Goal: Task Accomplishment & Management: Complete application form

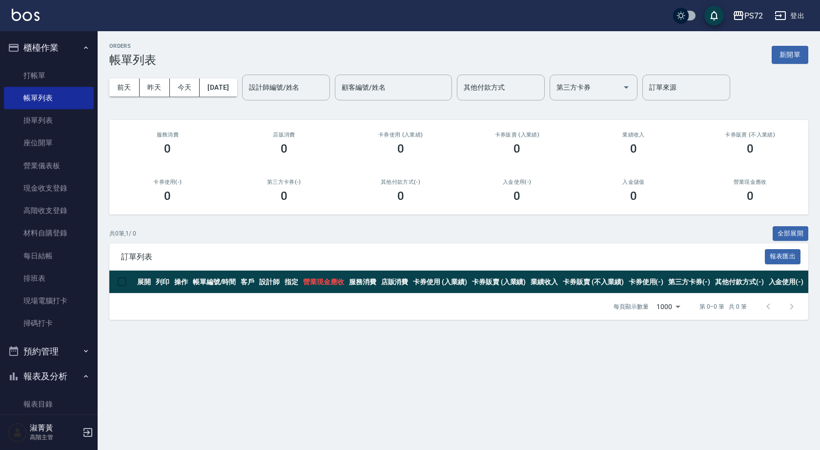
click at [47, 83] on link "打帳單" at bounding box center [49, 75] width 90 height 22
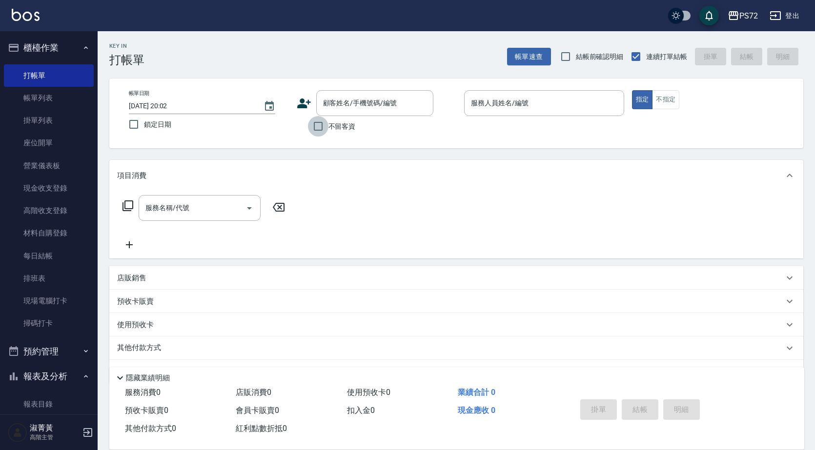
click at [324, 124] on input "不留客資" at bounding box center [318, 126] width 20 height 20
checkbox input "true"
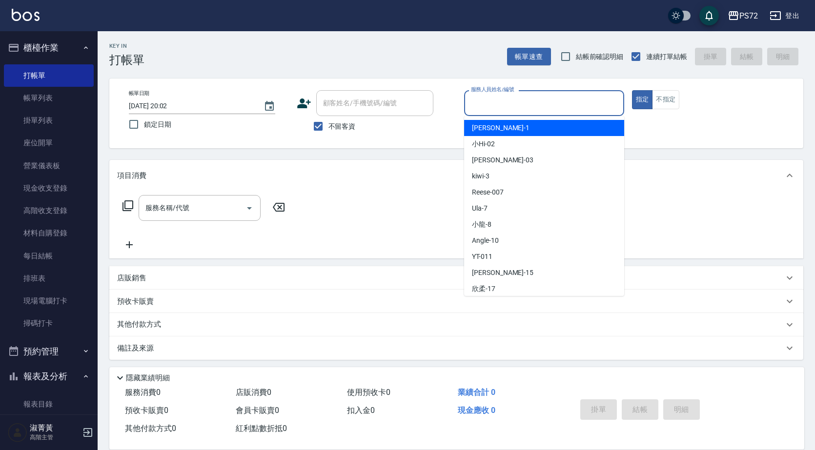
click at [506, 95] on input "服務人員姓名/編號" at bounding box center [543, 103] width 151 height 17
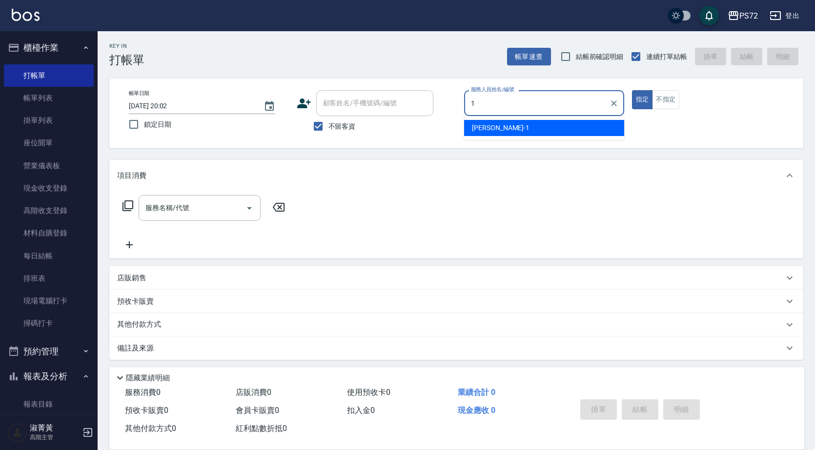
type input "[PERSON_NAME]-1"
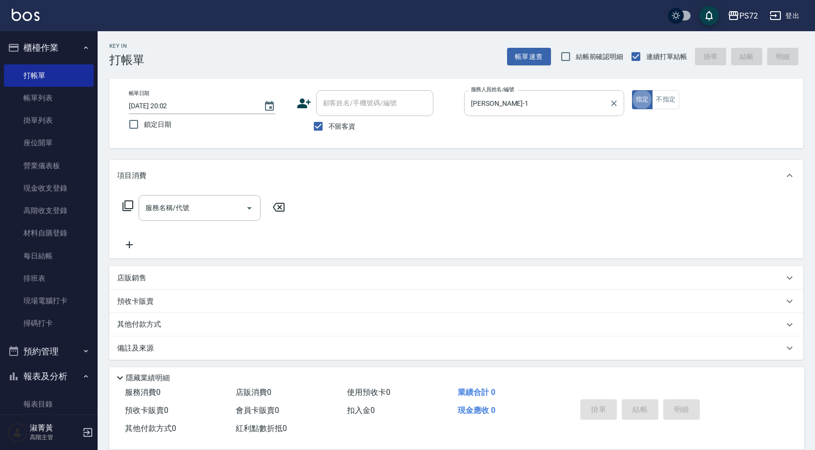
type button "true"
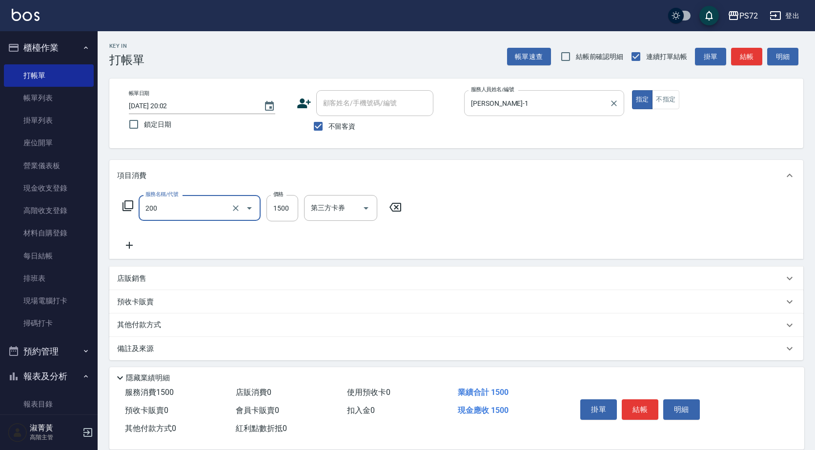
type input "冷燙燙髮(200)"
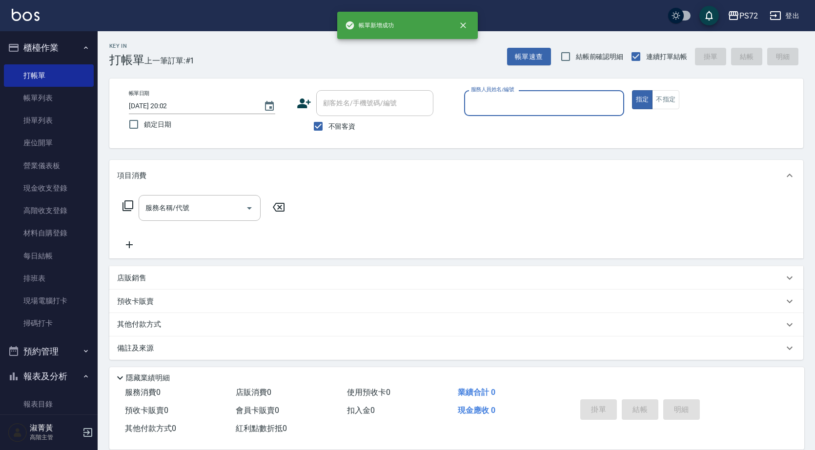
click at [506, 95] on input "服務人員姓名/編號" at bounding box center [543, 103] width 151 height 17
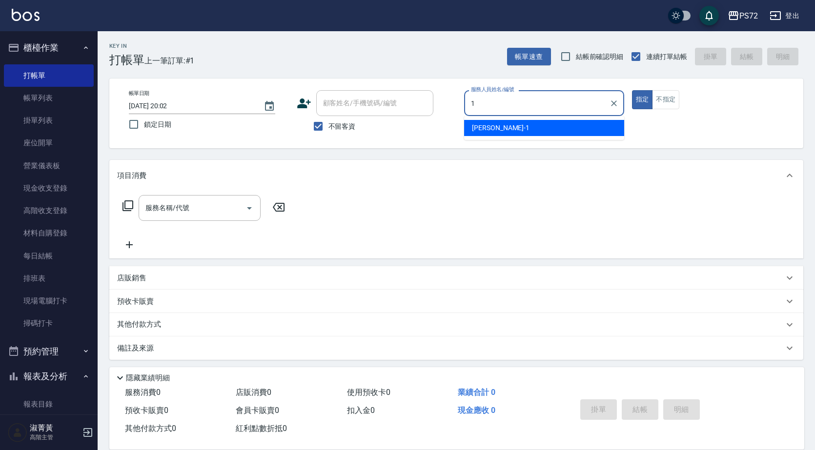
type input "[PERSON_NAME]-1"
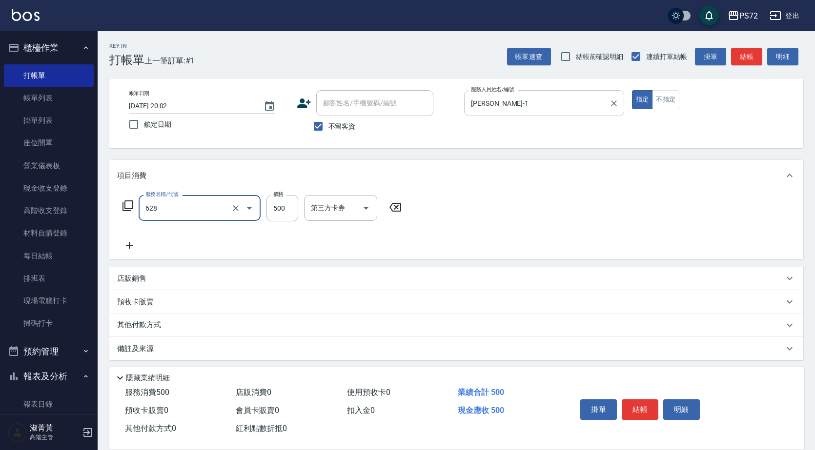
type input "寶齡舒醒清潔500(628)"
type input "600"
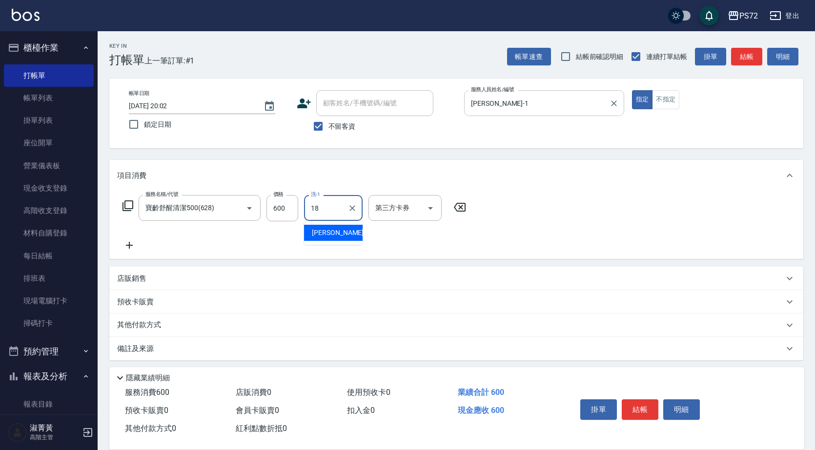
type input "[PERSON_NAME]-18"
click at [319, 120] on input "不留客資" at bounding box center [318, 126] width 20 height 20
checkbox input "false"
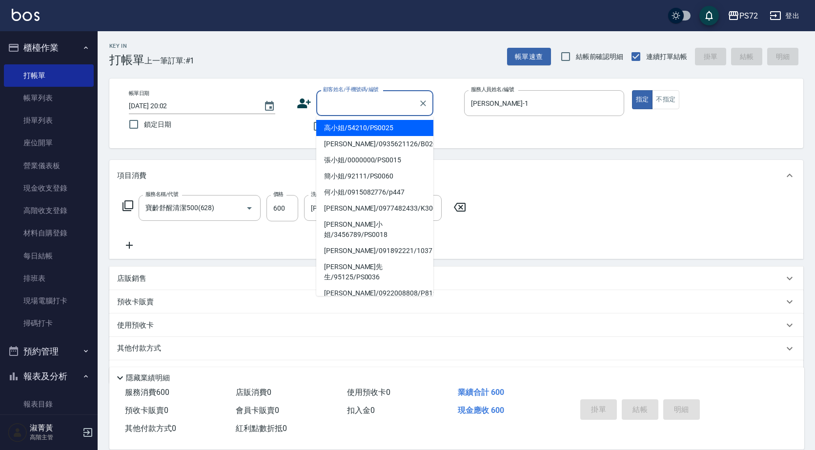
click at [350, 106] on input "顧客姓名/手機號碼/編號" at bounding box center [368, 103] width 94 height 17
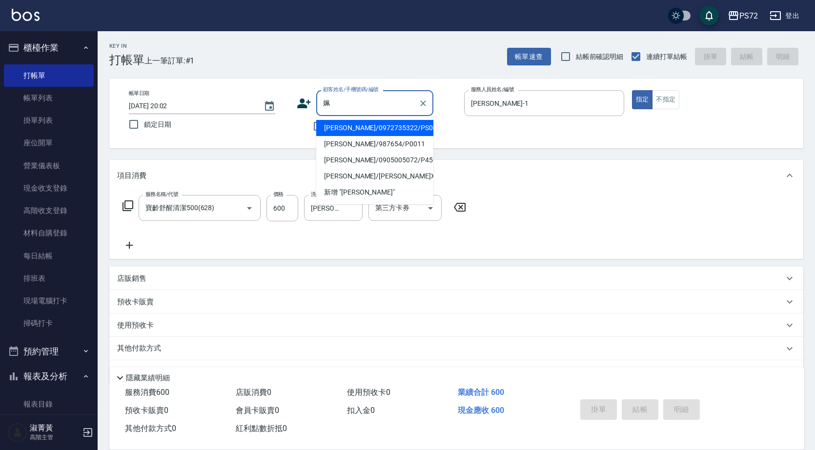
click at [368, 129] on li "[PERSON_NAME]/0972735322/PS001" at bounding box center [374, 128] width 117 height 16
type input "[PERSON_NAME]/0972735322/PS001"
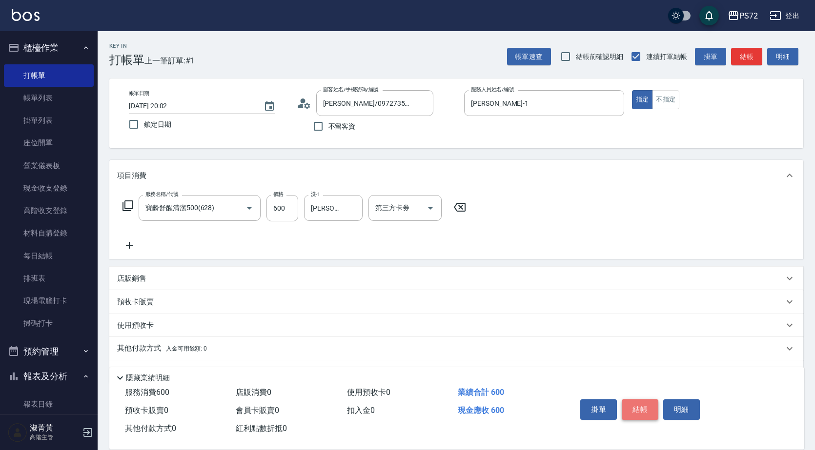
click at [636, 401] on button "結帳" at bounding box center [640, 410] width 37 height 20
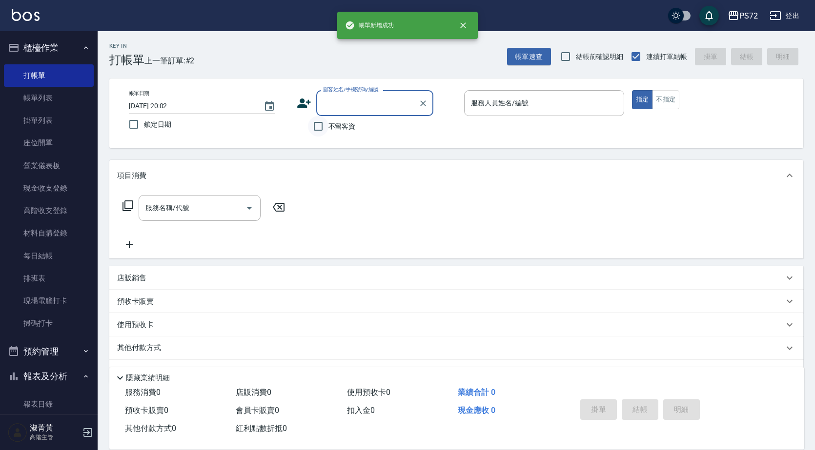
click at [323, 137] on input "不留客資" at bounding box center [318, 126] width 20 height 20
checkbox input "true"
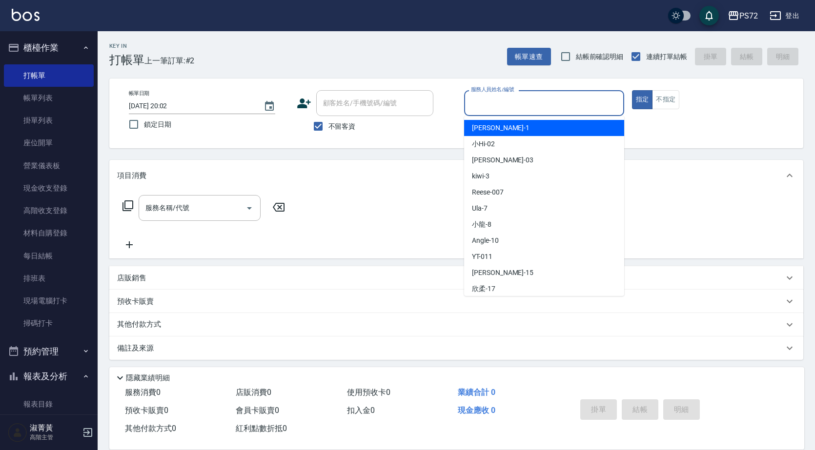
drag, startPoint x: 566, startPoint y: 108, endPoint x: 593, endPoint y: 82, distance: 37.6
click at [577, 91] on div "服務人員姓名/編號" at bounding box center [544, 103] width 160 height 26
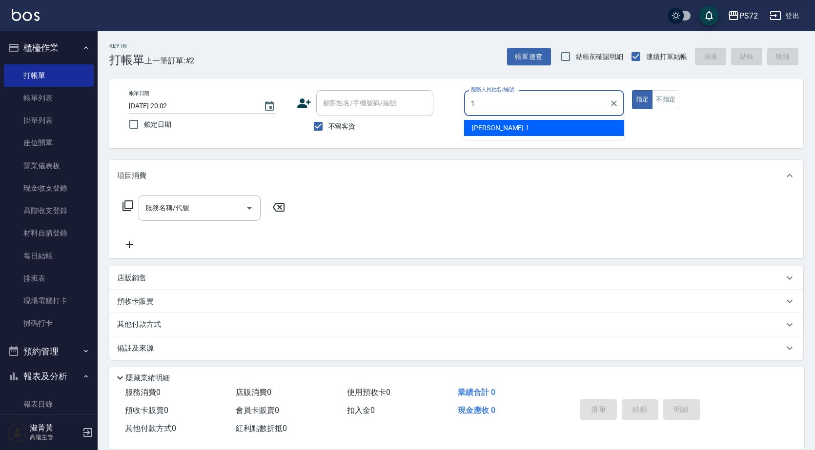
type input "[PERSON_NAME]-1"
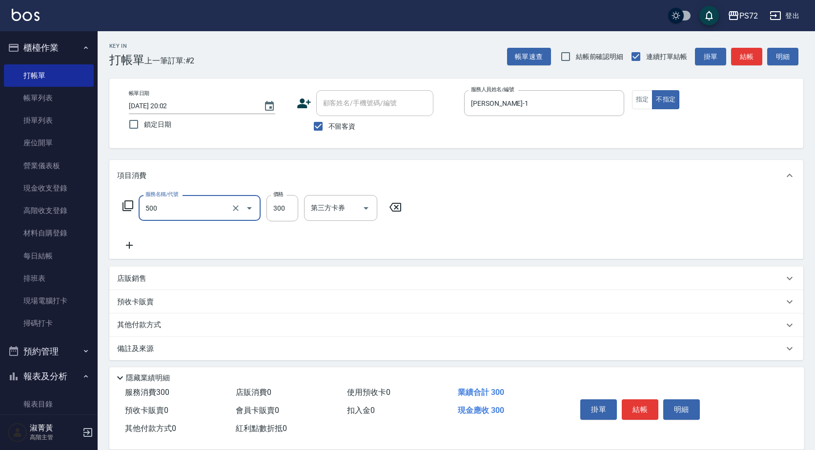
type input "洗髮(A級)(500)"
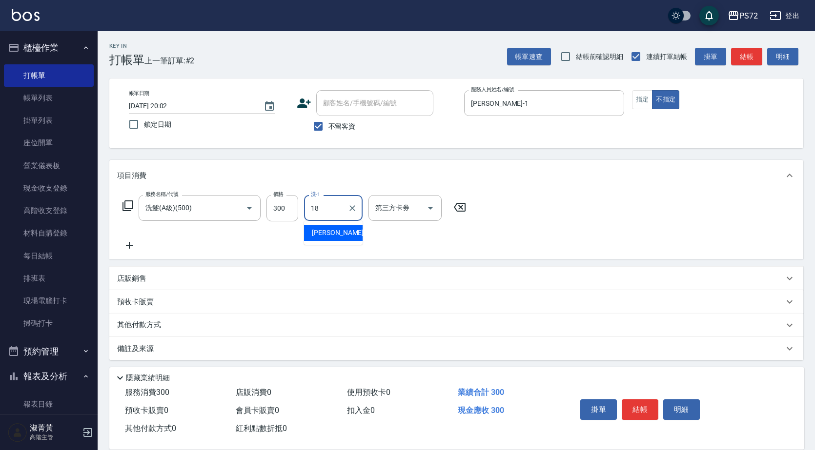
type input "[PERSON_NAME]-18"
click at [634, 101] on button "指定" at bounding box center [642, 99] width 21 height 19
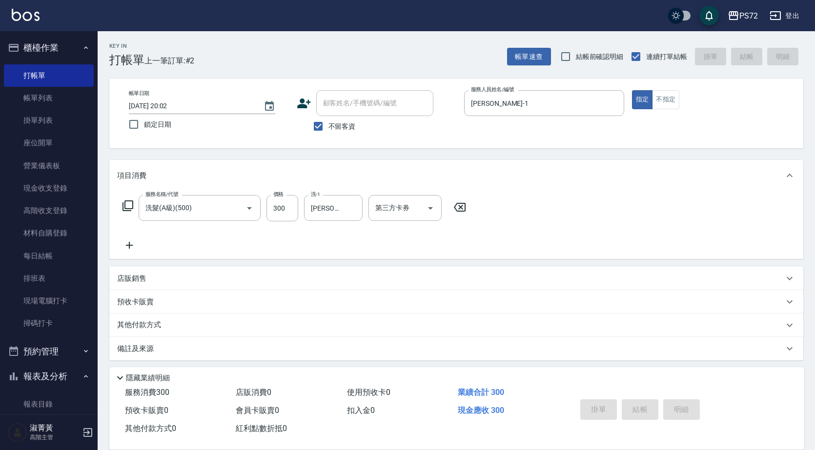
type input "[DATE] 20:03"
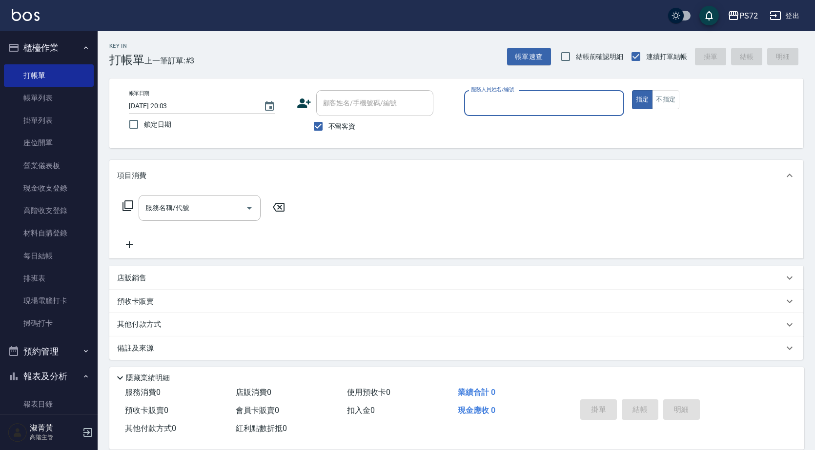
click at [513, 101] on input "服務人員姓名/編號" at bounding box center [543, 103] width 151 height 17
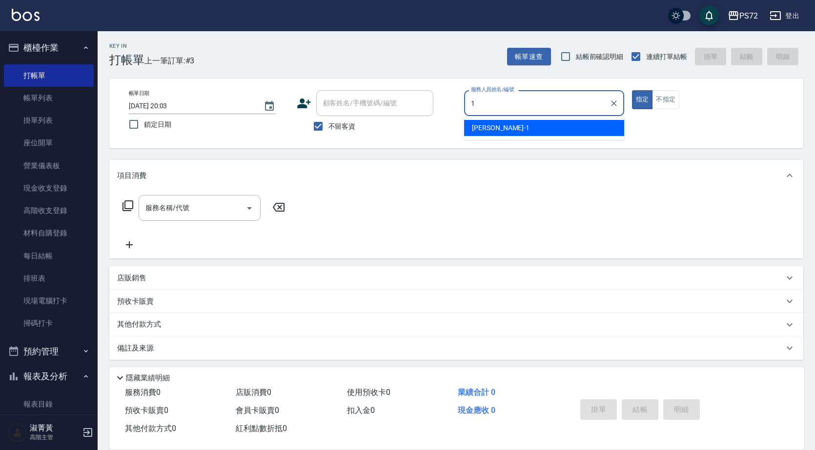
type input "[PERSON_NAME]-1"
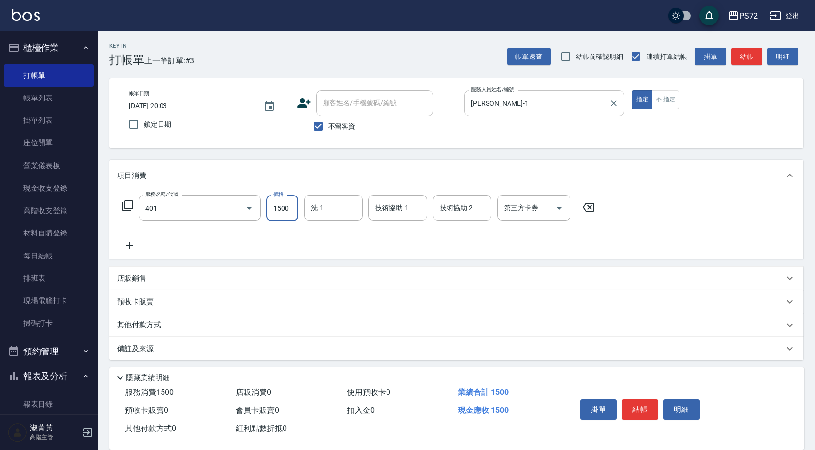
type input "染髮(401)"
type input "2000"
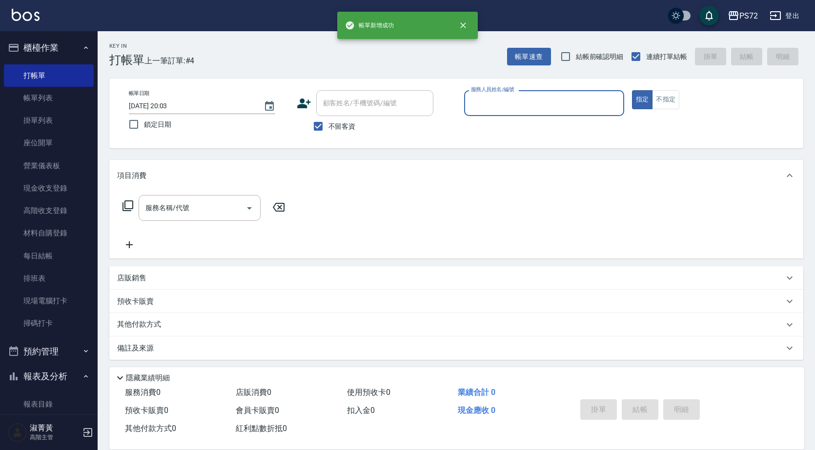
click at [511, 107] on input "服務人員姓名/編號" at bounding box center [543, 103] width 151 height 17
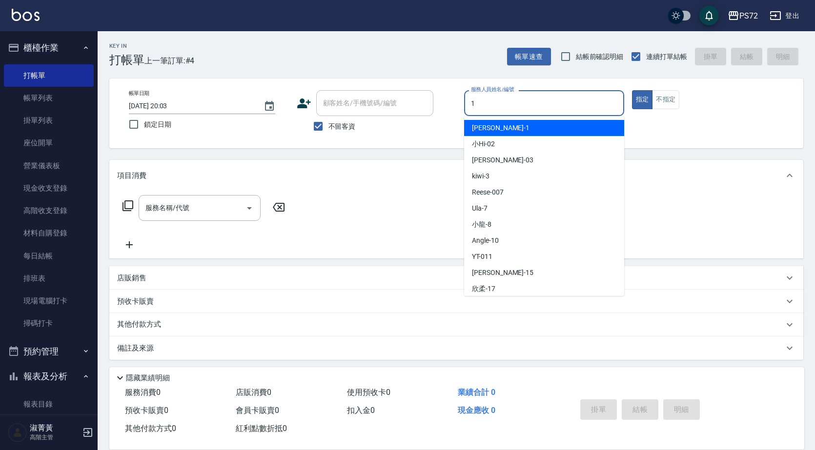
type input "[PERSON_NAME]-1"
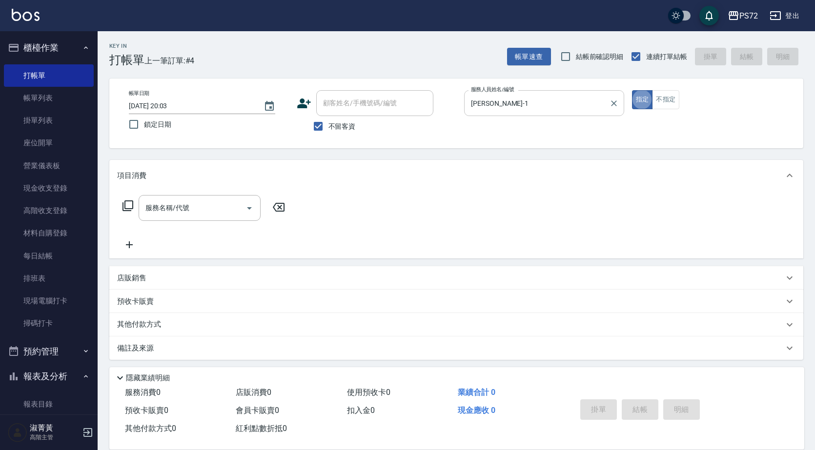
scroll to position [3, 0]
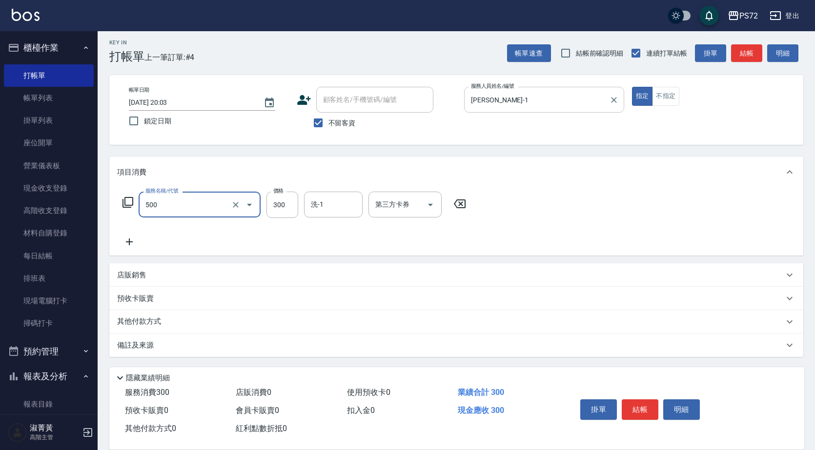
type input "洗髮(A級)(500)"
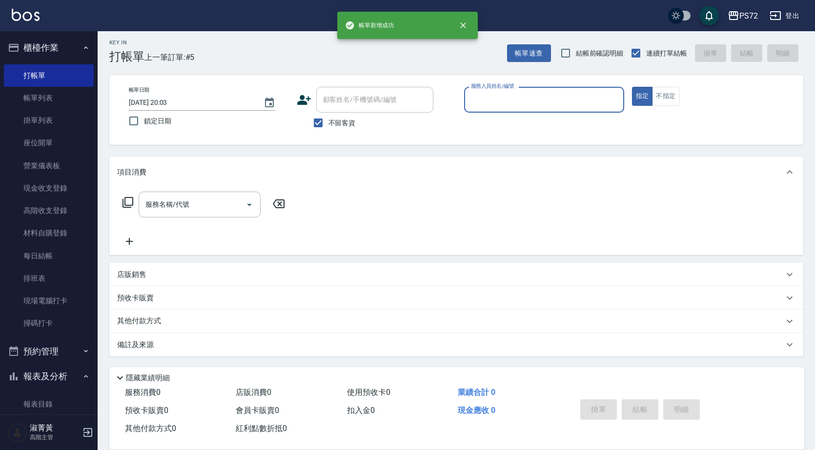
click at [512, 105] on input "服務人員姓名/編號" at bounding box center [543, 99] width 151 height 17
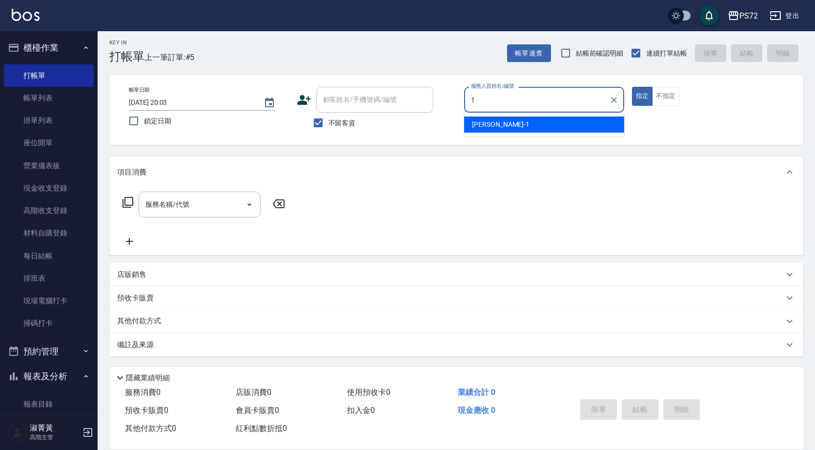
type input "[PERSON_NAME]-1"
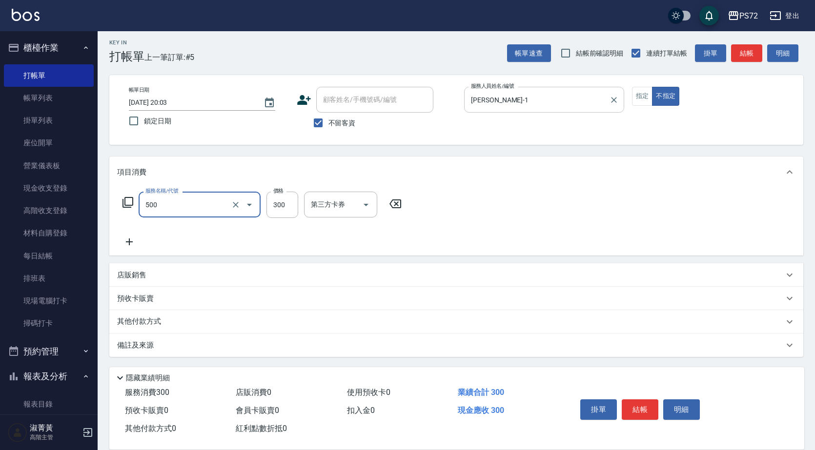
type input "洗髮(A級)(500)"
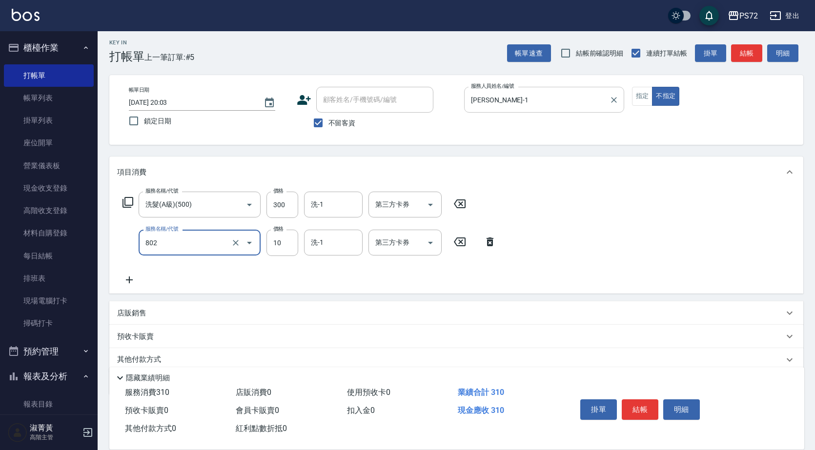
type input "潤絲(802)"
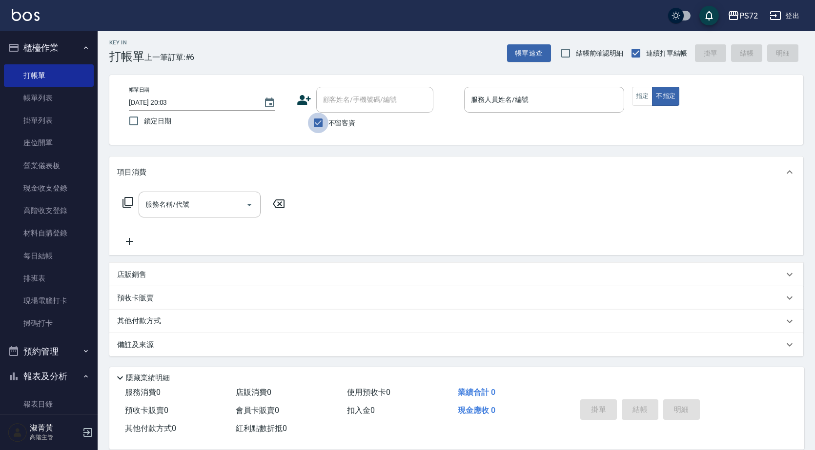
drag, startPoint x: 320, startPoint y: 121, endPoint x: 339, endPoint y: 99, distance: 28.7
click at [323, 117] on input "不留客資" at bounding box center [318, 123] width 20 height 20
checkbox input "false"
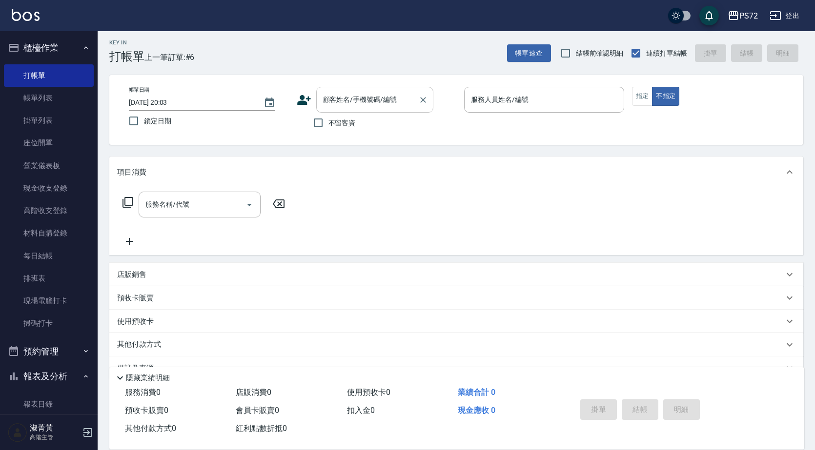
click at [339, 99] on input "顧客姓名/手機號碼/編號" at bounding box center [368, 99] width 94 height 17
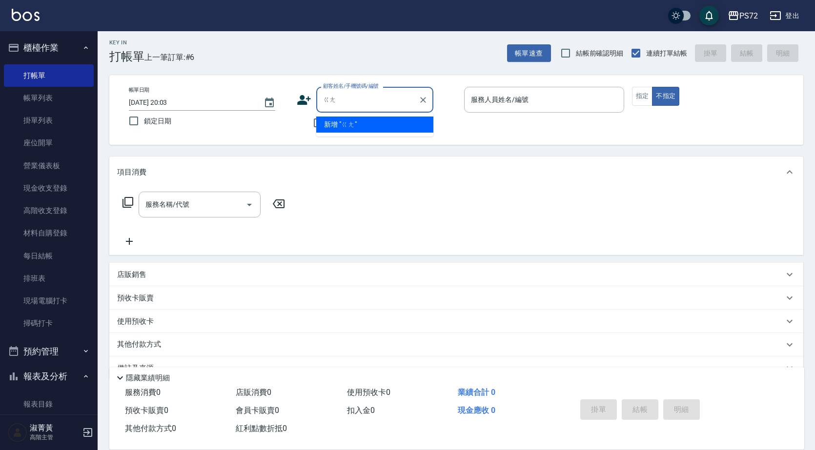
type input "剛"
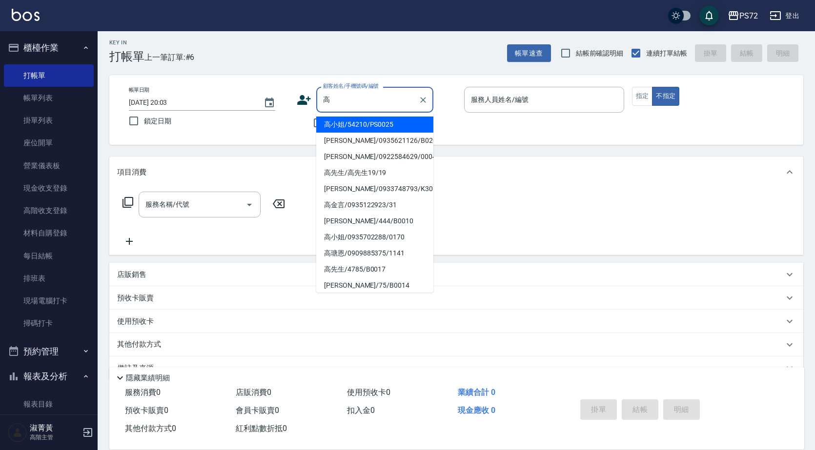
click at [339, 152] on li "[PERSON_NAME]/0922584629/0004" at bounding box center [374, 157] width 117 height 16
type input "[PERSON_NAME]/0922584629/0004"
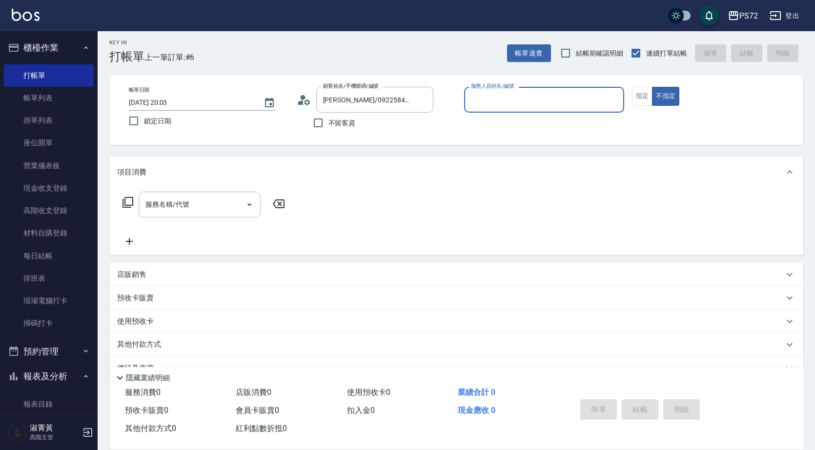
type input "[PERSON_NAME]-1"
drag, startPoint x: 647, startPoint y: 97, endPoint x: 521, endPoint y: 139, distance: 133.0
click at [645, 100] on button "指定" at bounding box center [642, 96] width 21 height 19
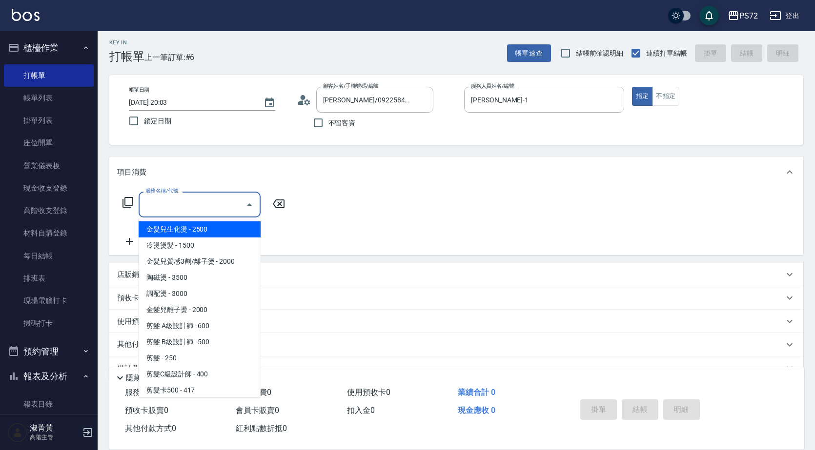
click at [159, 210] on input "服務名稱/代號" at bounding box center [192, 204] width 99 height 17
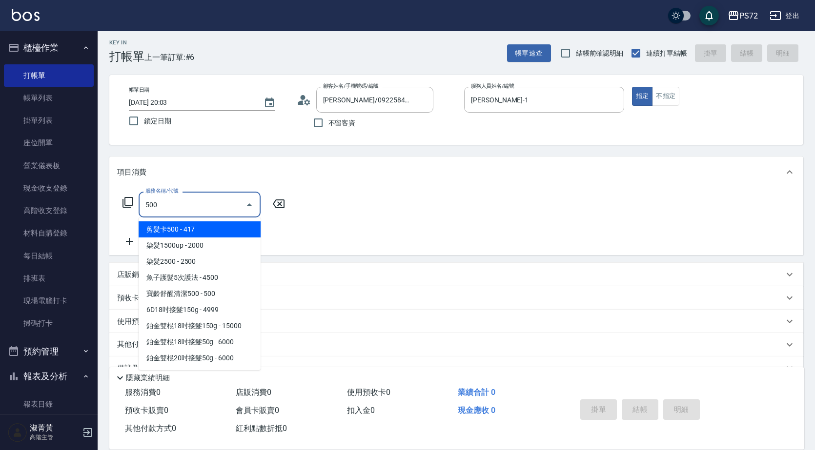
type input "洗髮(A級)(500)"
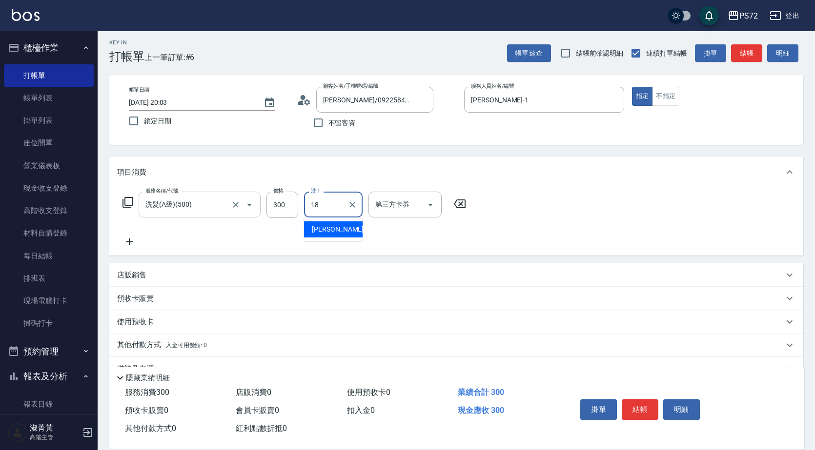
type input "[PERSON_NAME]-18"
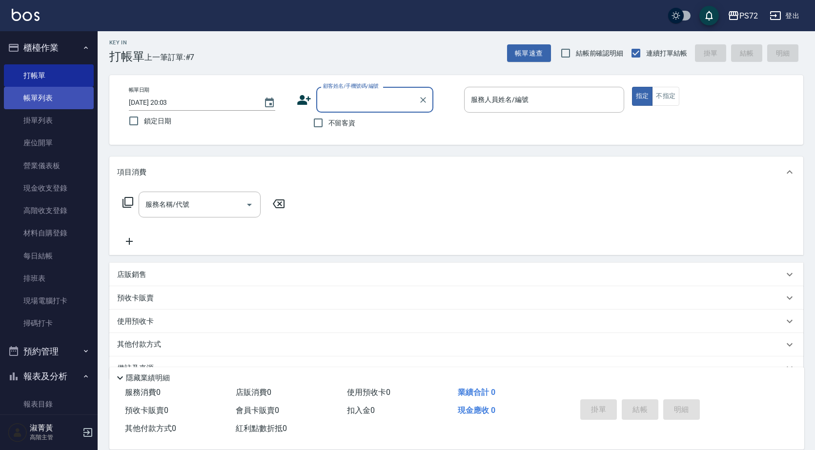
click at [36, 102] on link "帳單列表" at bounding box center [49, 98] width 90 height 22
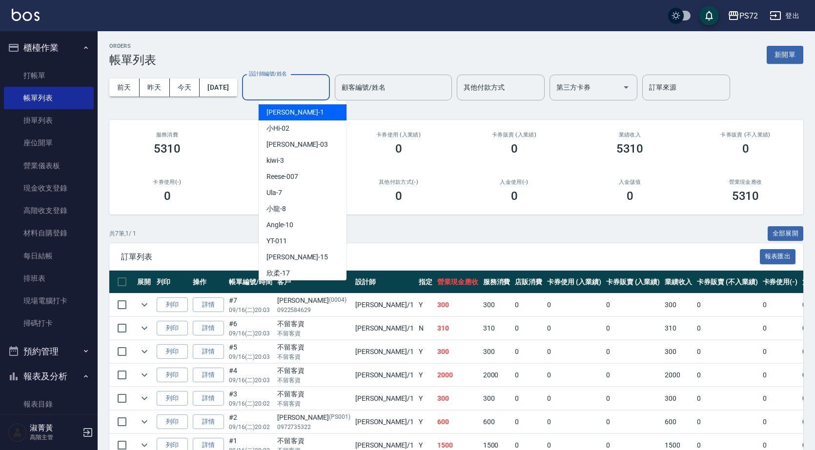
click at [307, 81] on input "設計師編號/姓名" at bounding box center [285, 87] width 79 height 17
click at [316, 104] on ul "[PERSON_NAME] -1 小Hi -02 [PERSON_NAME]03 kiwi -3 Reese -007 Ula -7 小龍 -8 Angle …" at bounding box center [303, 191] width 88 height 180
click at [315, 108] on div "[PERSON_NAME] -1" at bounding box center [303, 112] width 88 height 16
type input "[PERSON_NAME]-1"
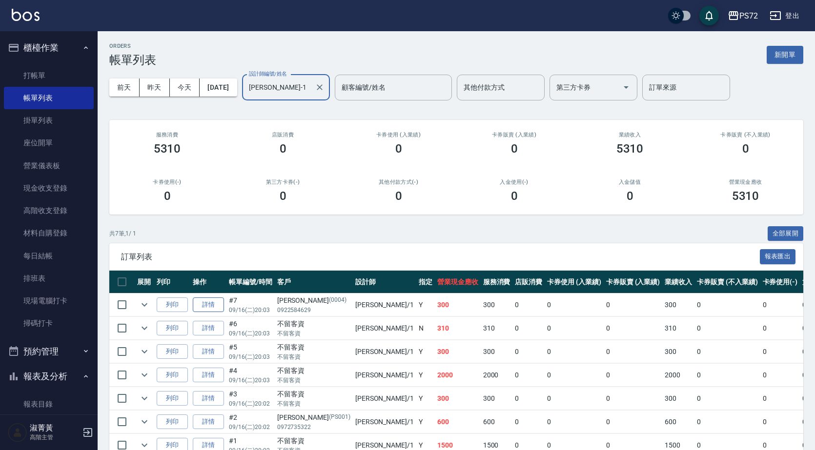
scroll to position [53, 0]
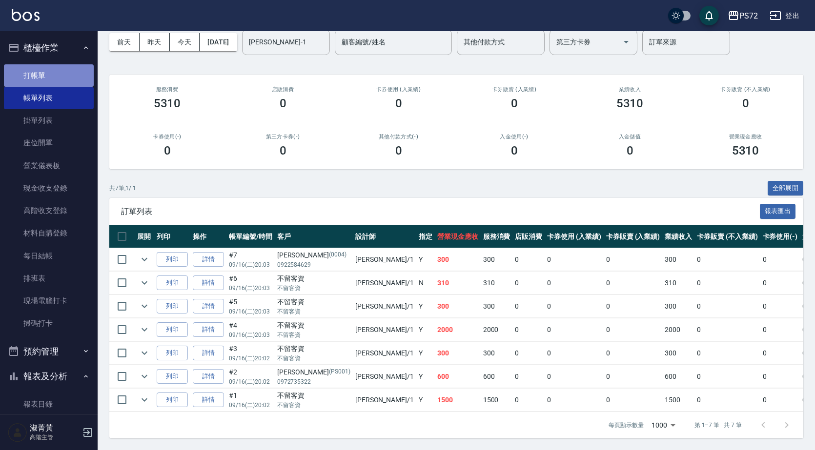
click at [49, 77] on link "打帳單" at bounding box center [49, 75] width 90 height 22
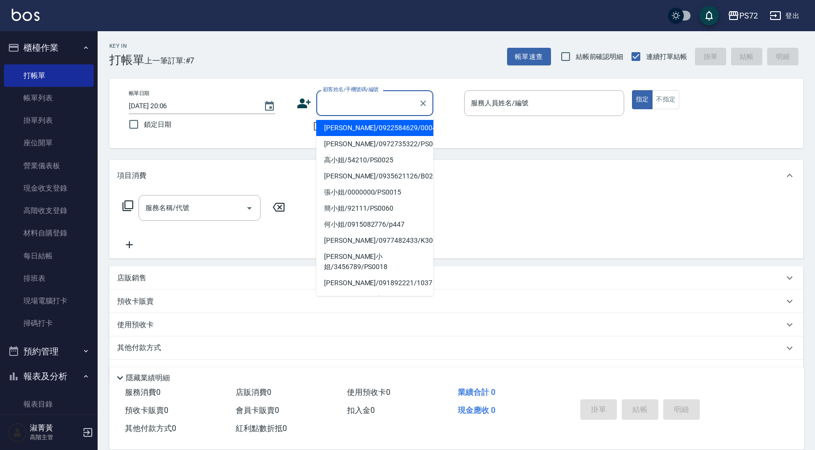
click at [393, 108] on input "顧客姓名/手機號碼/編號" at bounding box center [368, 103] width 94 height 17
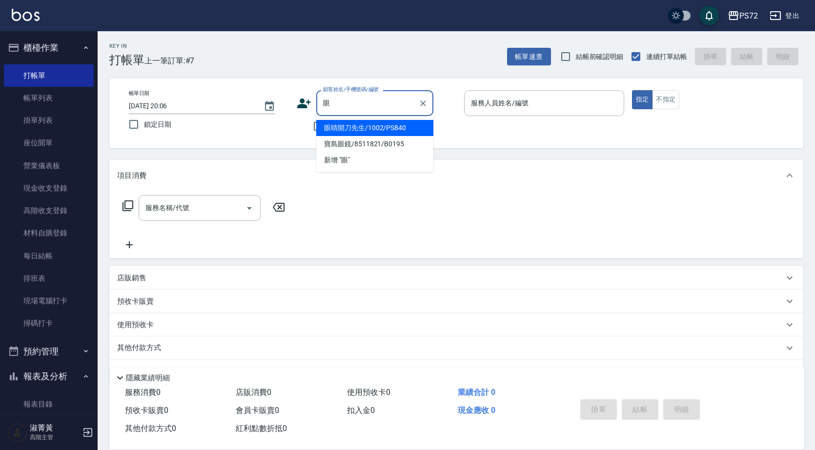
click at [391, 129] on li "眼睛開刀先生/1002/PS840" at bounding box center [374, 128] width 117 height 16
type input "眼睛開刀先生/1002/PS840"
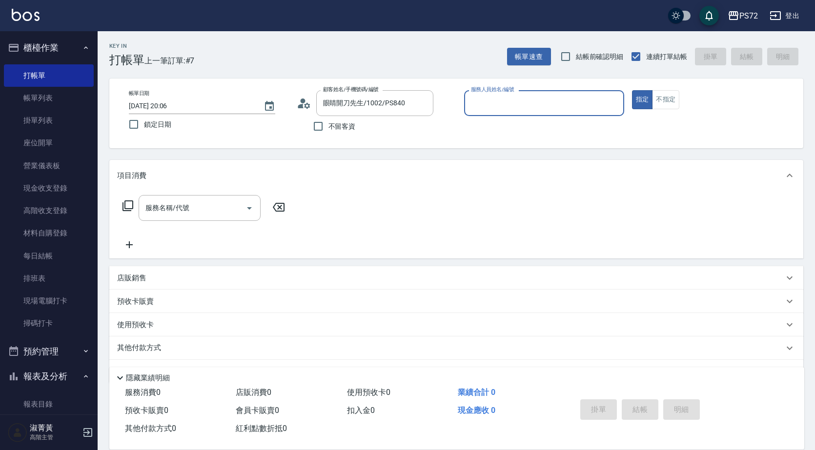
type input "[PERSON_NAME]-18"
click at [209, 207] on input "服務名稱/代號" at bounding box center [192, 208] width 99 height 17
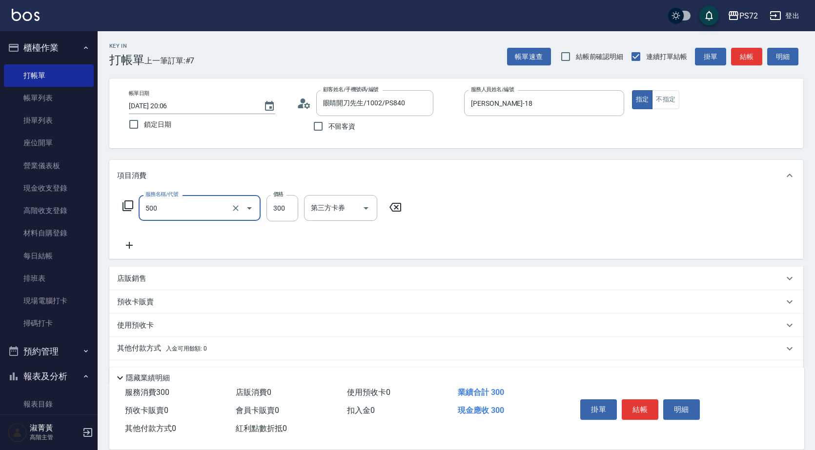
type input "洗髮(A級)(500)"
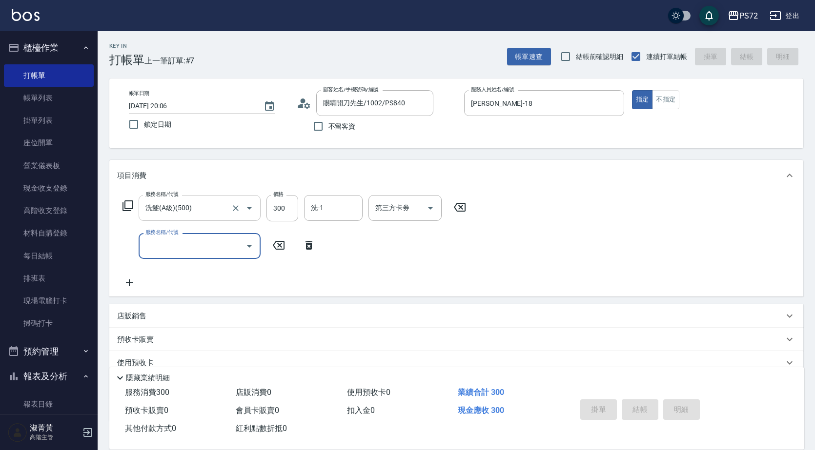
type input "[DATE] 20:07"
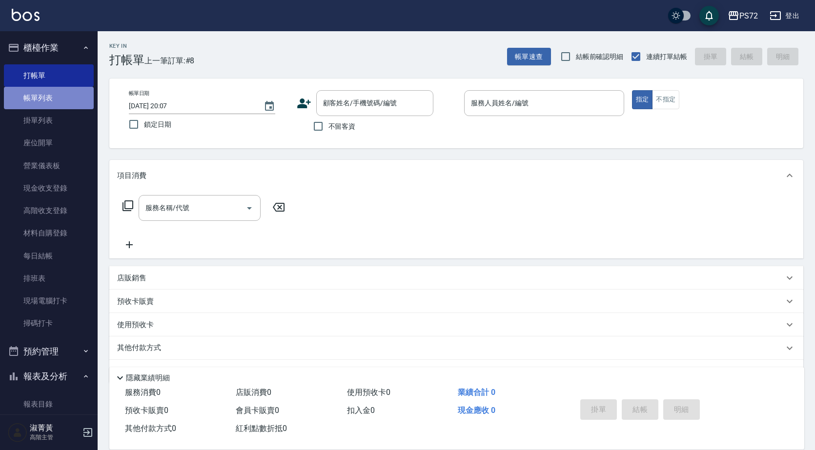
click at [71, 98] on link "帳單列表" at bounding box center [49, 98] width 90 height 22
